Goal: Find specific page/section: Find specific page/section

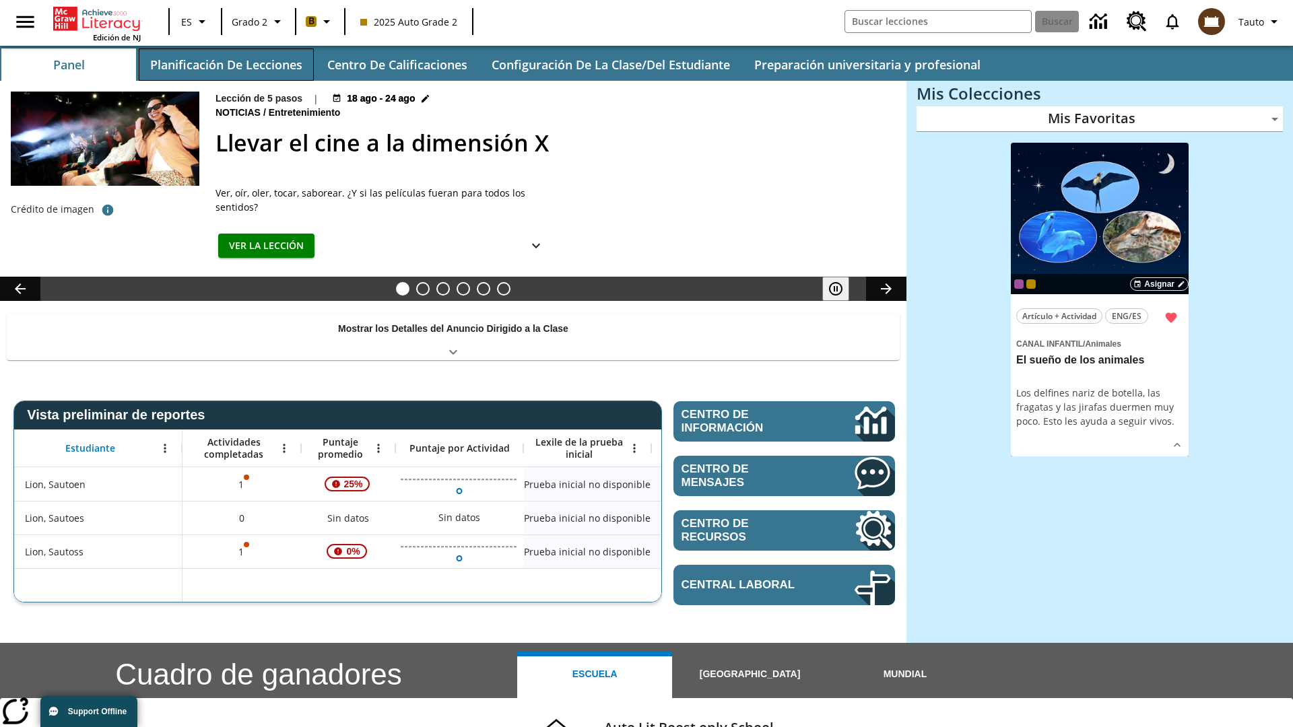
click at [226, 65] on button "Planificación de lecciones" at bounding box center [226, 64] width 175 height 32
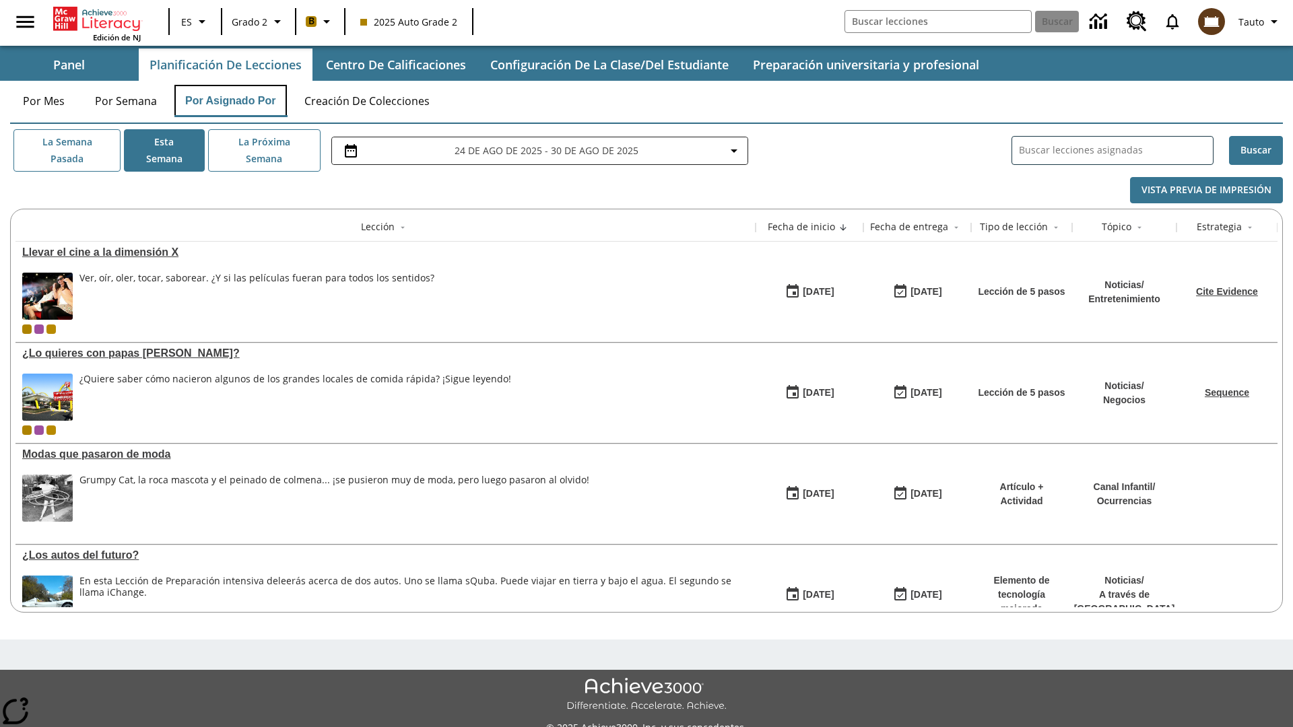
click at [231, 101] on button "Por asignado por" at bounding box center [230, 101] width 112 height 32
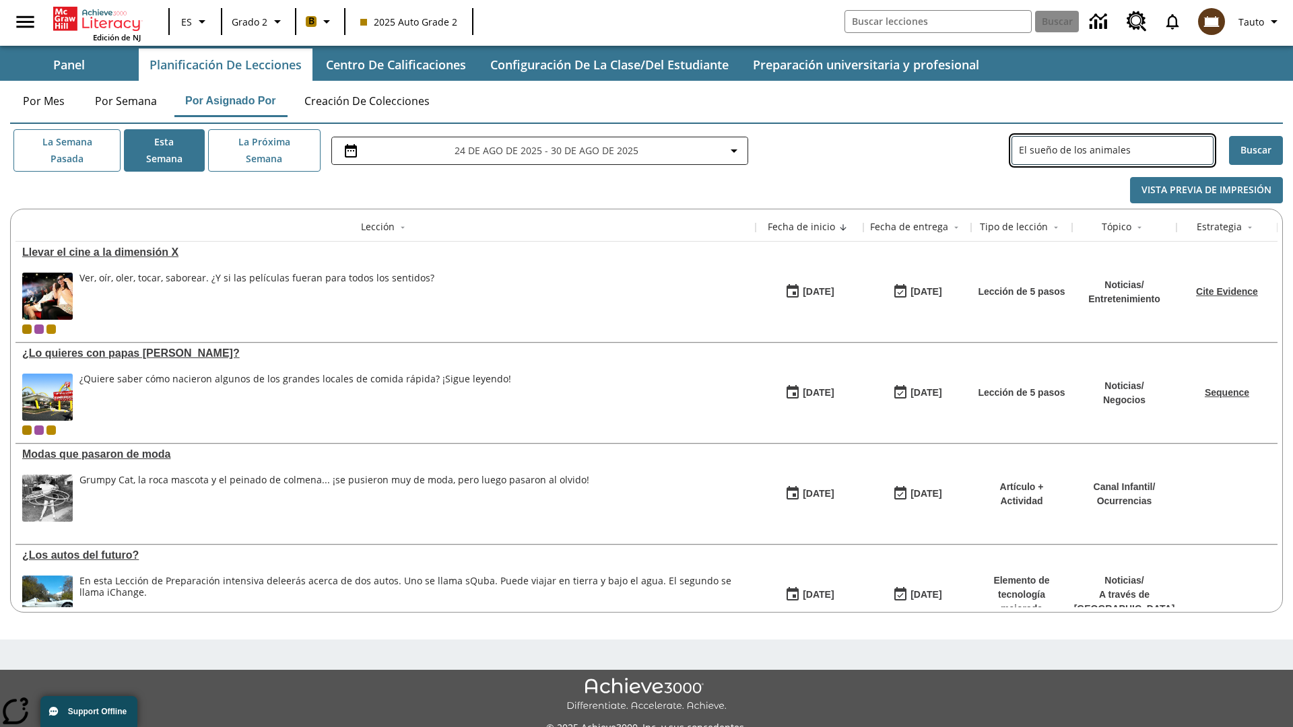
type input "El sueño de los animales"
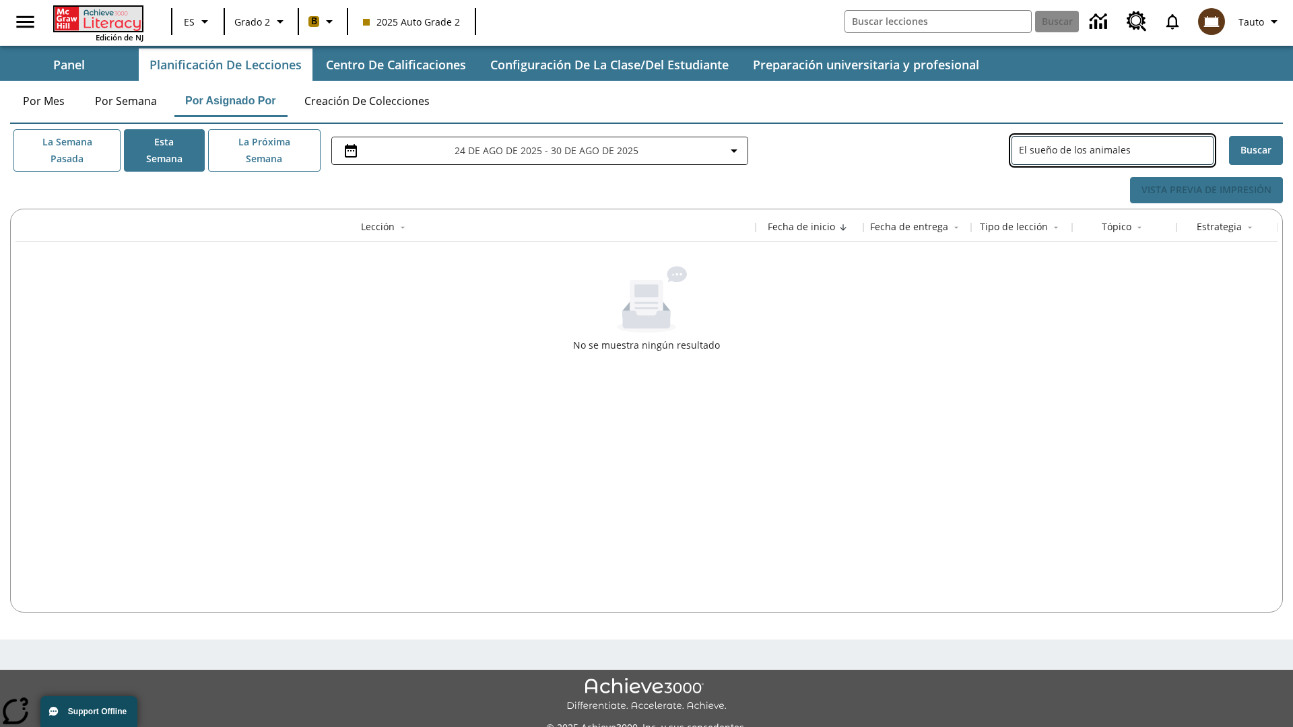
click at [97, 18] on icon "Portada" at bounding box center [100, 19] width 90 height 24
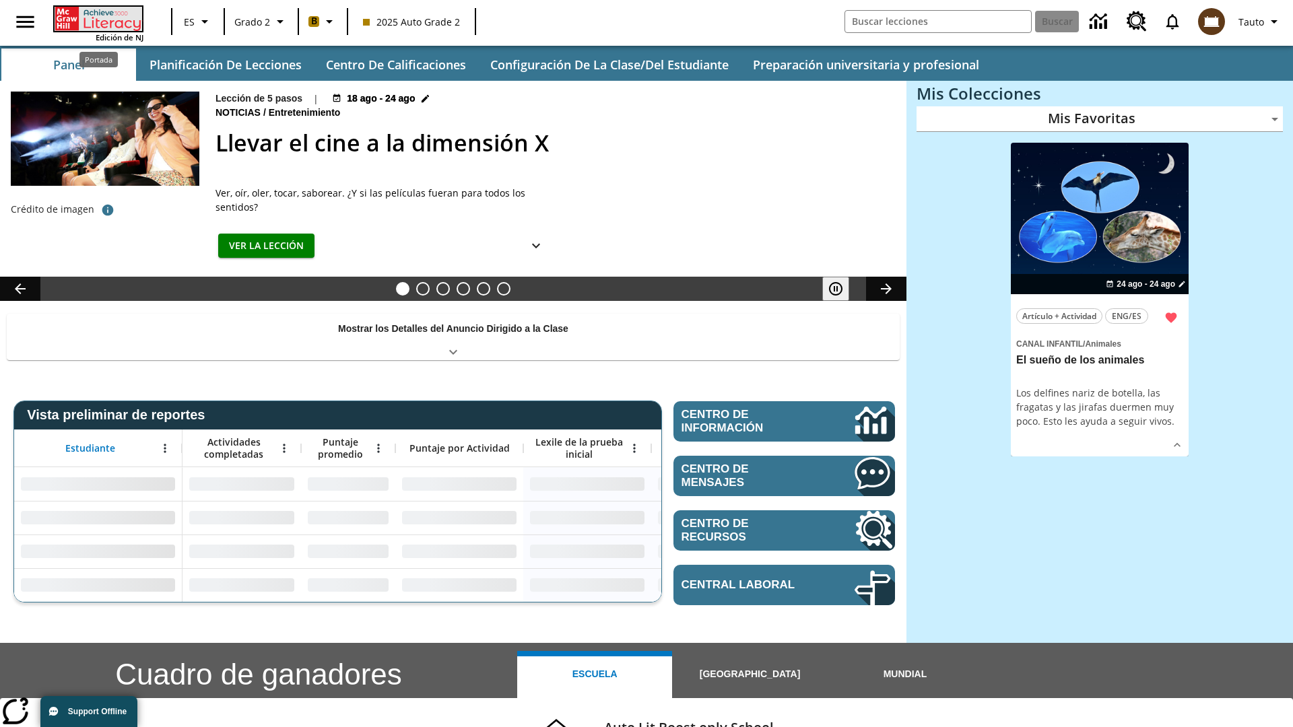
type input "-1"
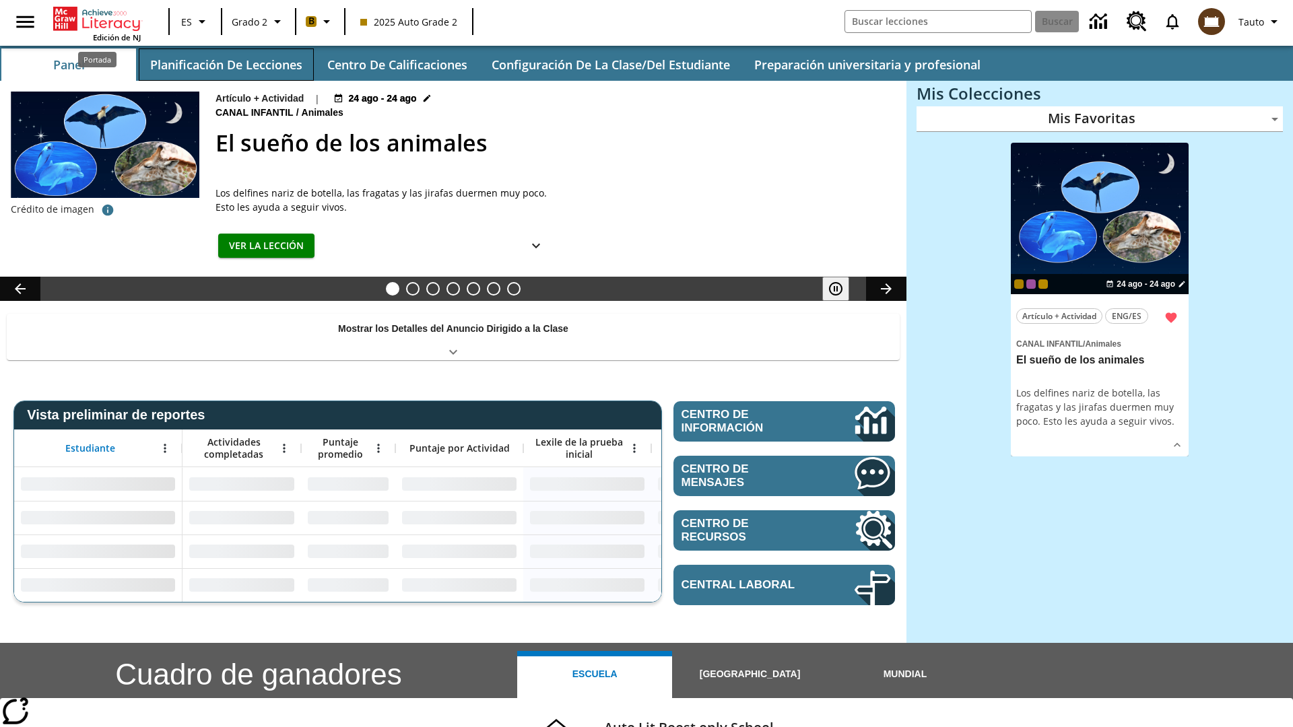
click at [226, 65] on button "Planificación de lecciones" at bounding box center [226, 64] width 175 height 32
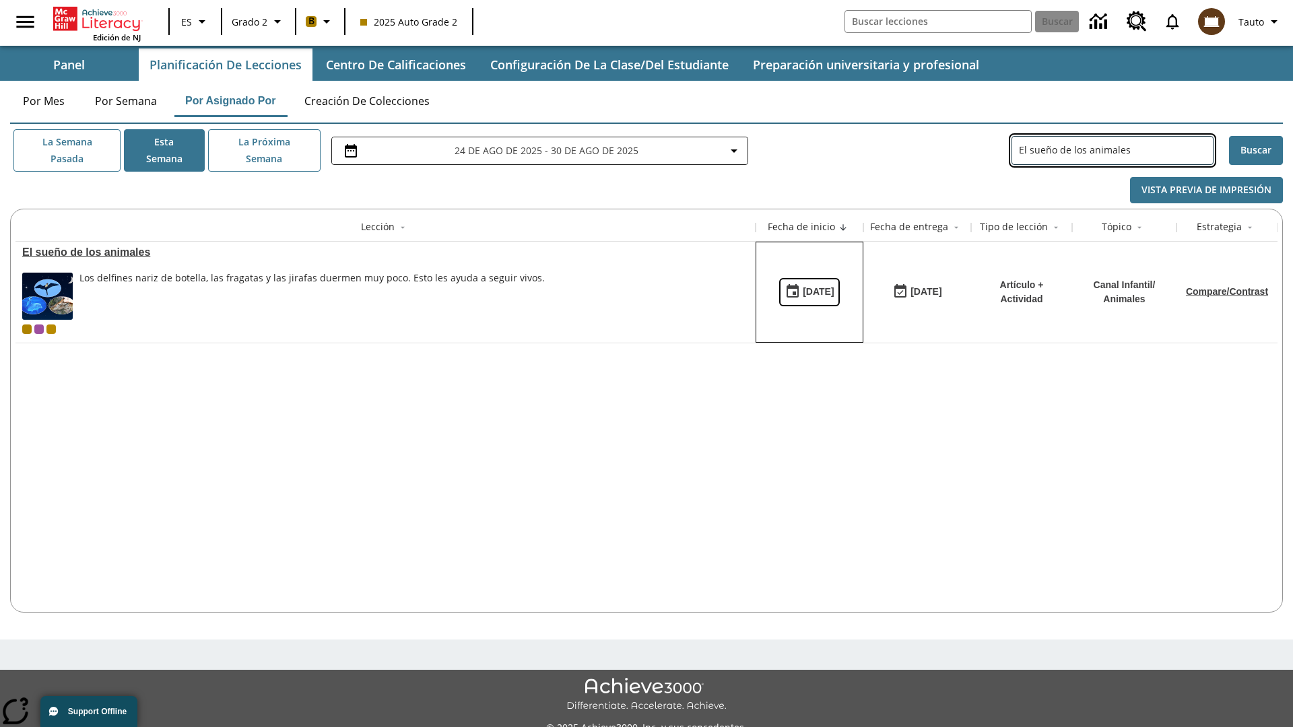
click at [809, 292] on div "[DATE]" at bounding box center [818, 292] width 31 height 17
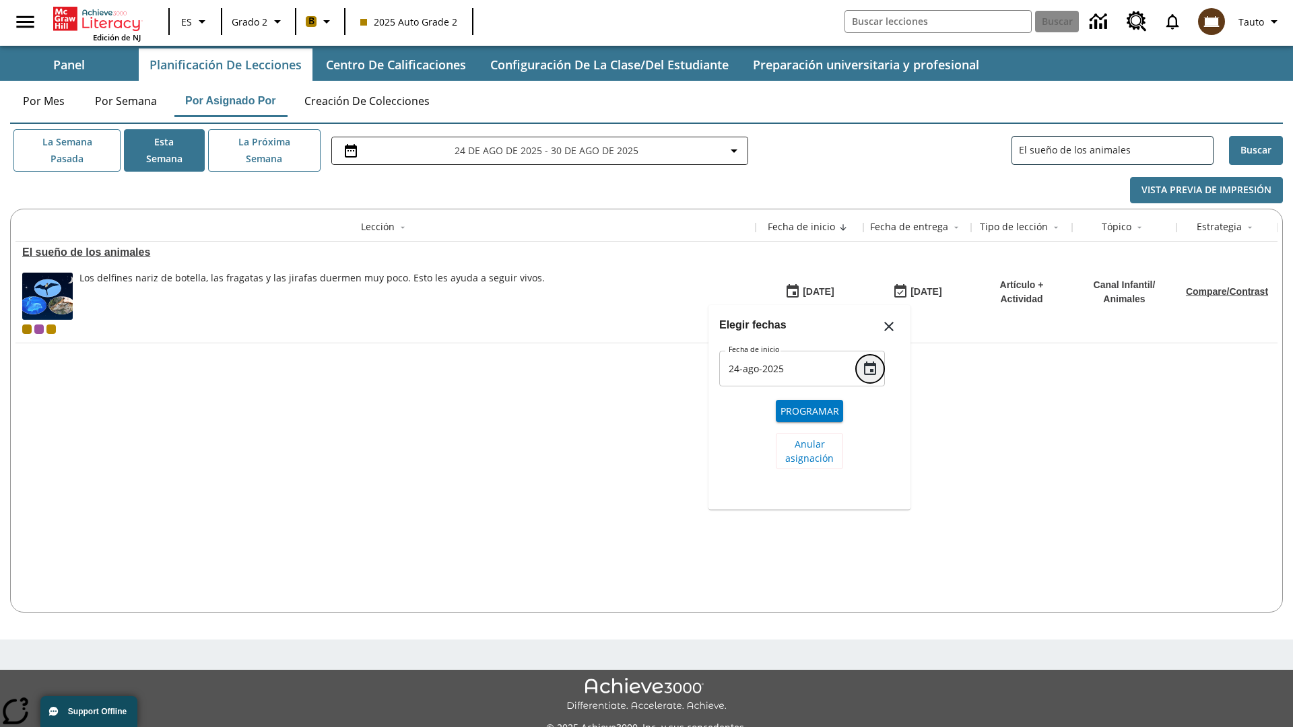
click at [870, 362] on icon "Choose date, selected date is 24 ago 2025" at bounding box center [870, 368] width 12 height 13
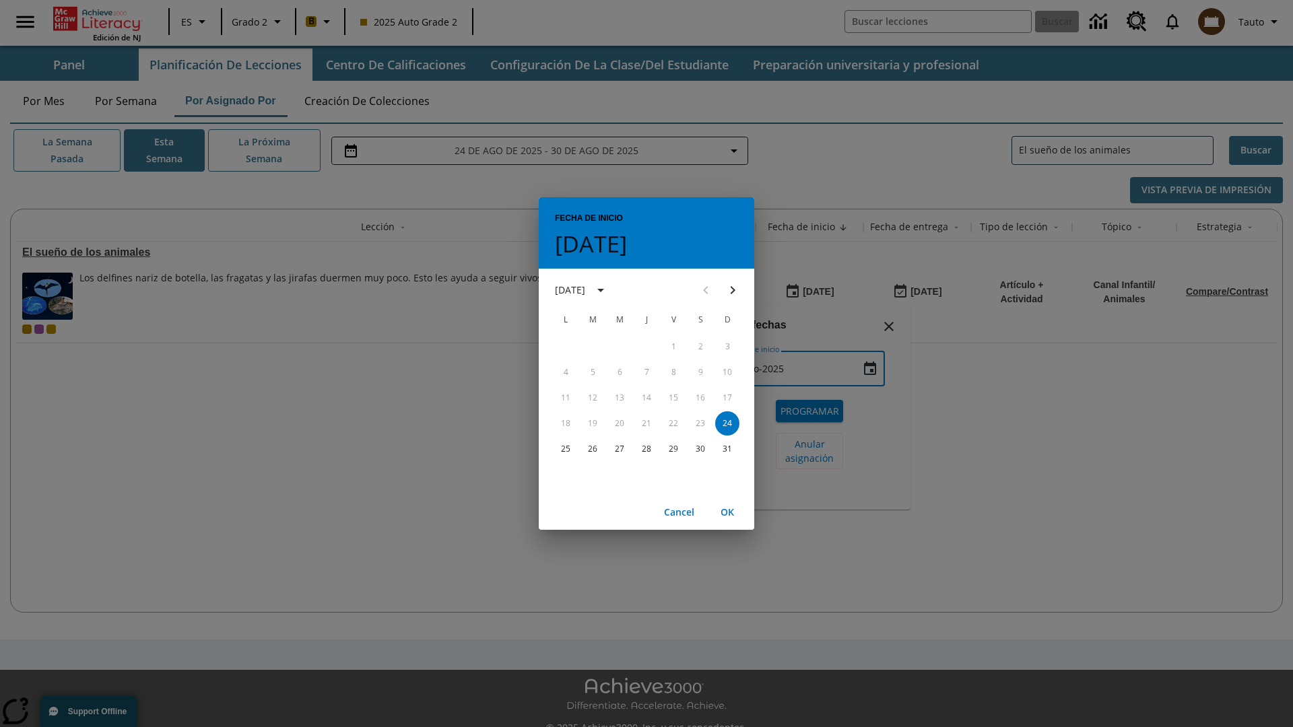
scroll to position [30, 0]
